Goal: Browse casually: Explore the website without a specific task or goal

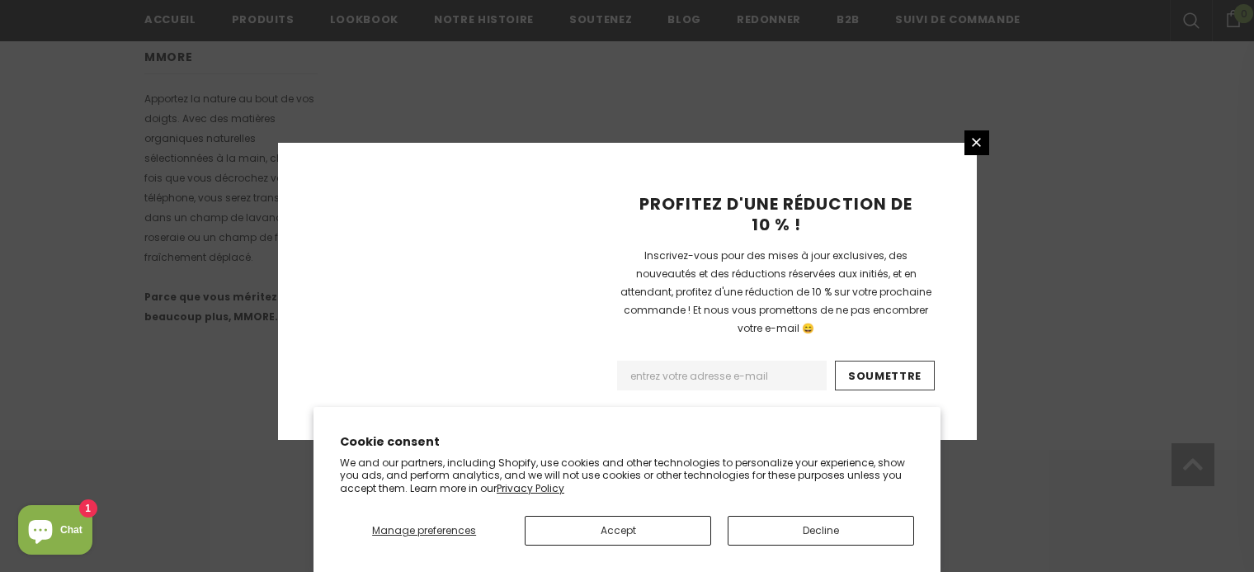
scroll to position [1159, 0]
